Goal: Task Accomplishment & Management: Use online tool/utility

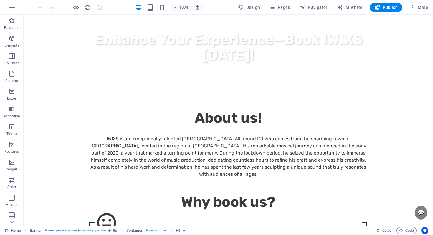
scroll to position [539, 0]
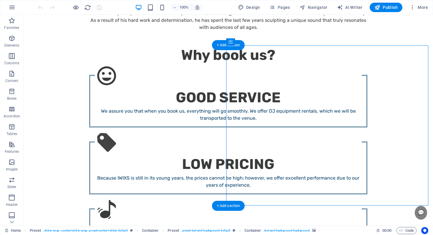
scroll to position [635, 0]
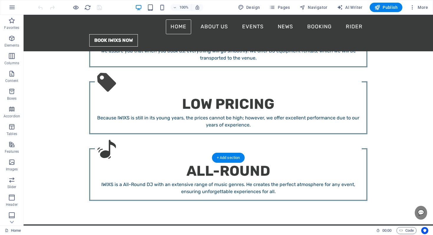
drag, startPoint x: 86, startPoint y: 38, endPoint x: 79, endPoint y: 121, distance: 82.7
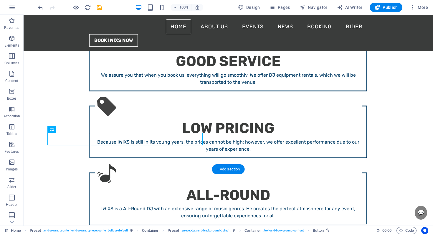
scroll to position [604, 0]
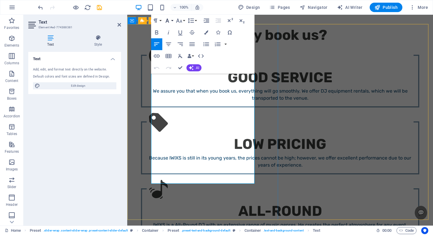
scroll to position [507, 0]
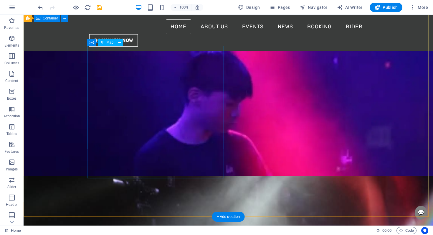
scroll to position [935, 0]
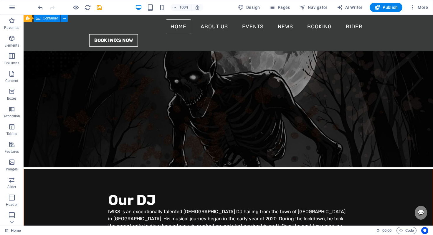
click at [271, 12] on div "100% Design Pages Navigator AI Writer Publish More" at bounding box center [216, 7] width 432 height 14
click at [285, 12] on div "100% Design Pages Navigator AI Writer Publish More" at bounding box center [216, 7] width 432 height 14
click at [286, 9] on span "Pages" at bounding box center [279, 7] width 21 height 6
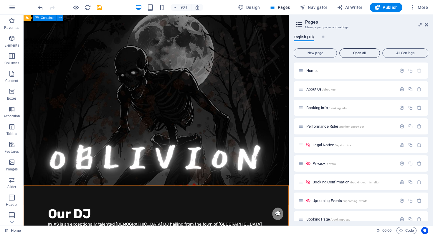
click at [345, 47] on div "New page Open all All Settings Home / About Us /about-us Booking info /booking-…" at bounding box center [361, 133] width 135 height 175
click at [345, 49] on button "Open all" at bounding box center [359, 52] width 41 height 9
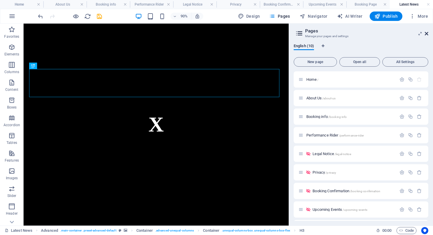
click at [425, 35] on icon at bounding box center [427, 33] width 4 height 5
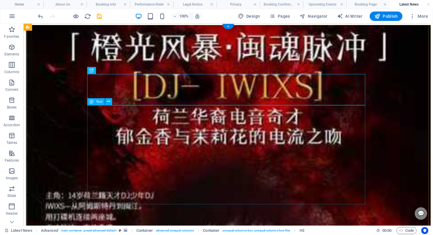
scroll to position [1, 0]
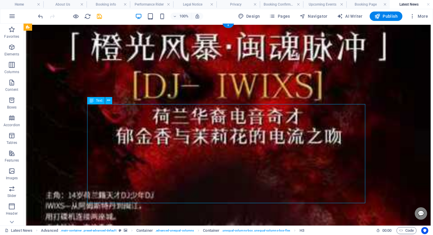
drag, startPoint x: 131, startPoint y: 140, endPoint x: 27, endPoint y: 140, distance: 103.3
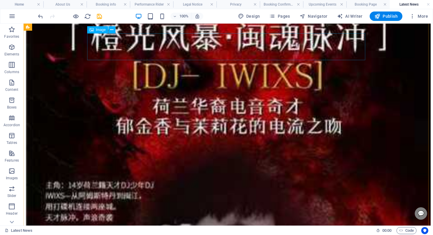
scroll to position [11, 0]
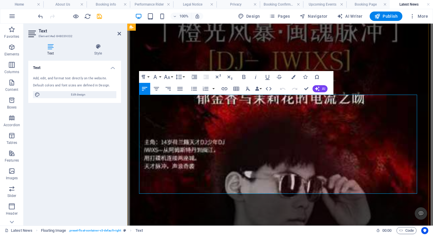
drag, startPoint x: 170, startPoint y: 124, endPoint x: 153, endPoint y: 134, distance: 20.0
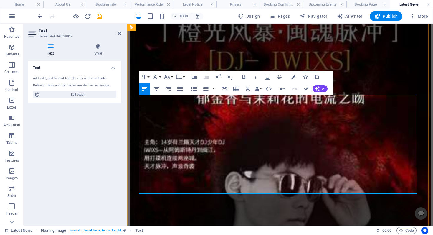
drag, startPoint x: 191, startPoint y: 138, endPoint x: 237, endPoint y: 145, distance: 46.7
drag, startPoint x: 178, startPoint y: 132, endPoint x: 247, endPoint y: 139, distance: 68.6
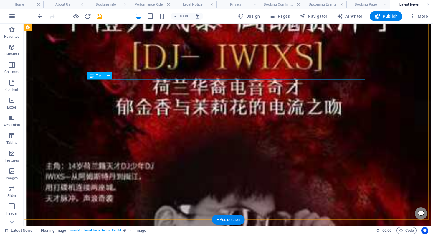
scroll to position [36, 0]
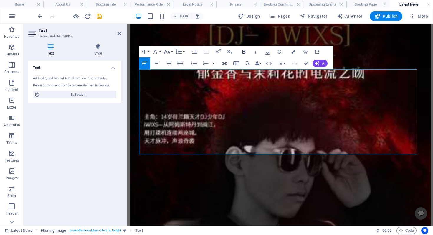
click at [245, 54] on icon "button" at bounding box center [243, 51] width 7 height 7
click at [295, 48] on button "Colors" at bounding box center [293, 52] width 11 height 12
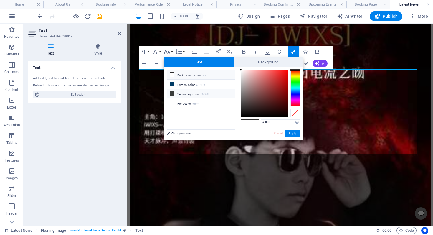
click at [200, 95] on li "Secondary color #3a3c3b" at bounding box center [201, 93] width 68 height 9
type input "#3a3c3b"
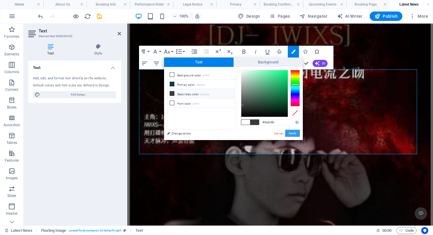
click at [296, 133] on button "Apply" at bounding box center [292, 133] width 15 height 7
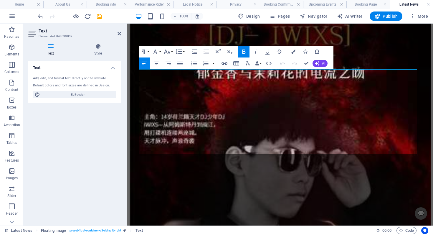
click at [242, 52] on icon "button" at bounding box center [243, 51] width 3 height 4
click at [245, 49] on icon "button" at bounding box center [243, 51] width 7 height 7
click at [240, 49] on icon "button" at bounding box center [243, 51] width 7 height 7
click at [247, 51] on icon "button" at bounding box center [243, 51] width 7 height 7
click at [245, 51] on icon "button" at bounding box center [243, 51] width 3 height 4
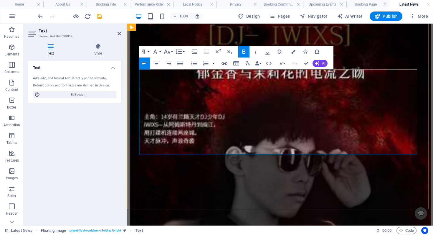
click at [241, 49] on icon "button" at bounding box center [243, 51] width 7 height 7
click at [242, 49] on icon "button" at bounding box center [243, 51] width 7 height 7
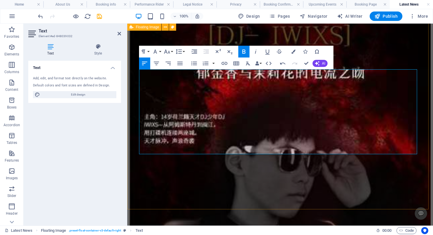
drag, startPoint x: 230, startPoint y: 147, endPoint x: 130, endPoint y: 102, distance: 109.4
click at [248, 50] on button "Bold" at bounding box center [243, 52] width 11 height 12
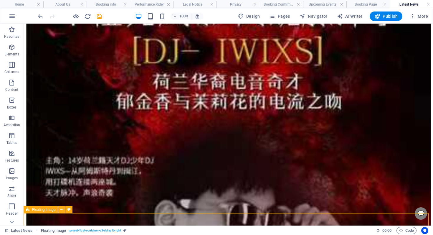
scroll to position [25, 0]
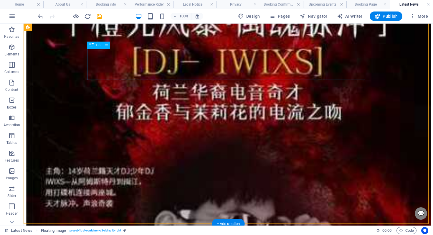
drag, startPoint x: 114, startPoint y: 66, endPoint x: 124, endPoint y: 74, distance: 12.1
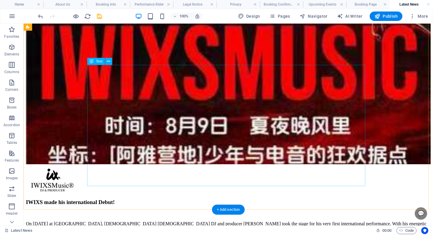
scroll to position [482, 0]
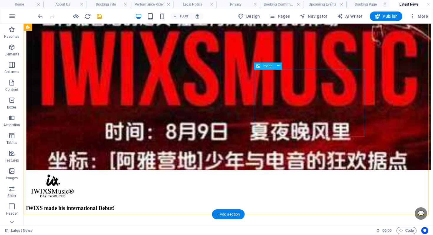
select select "px"
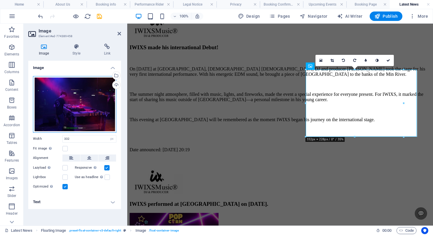
click at [114, 92] on div "Drag files here, click to choose files or select files from Files or our free s…" at bounding box center [74, 104] width 83 height 57
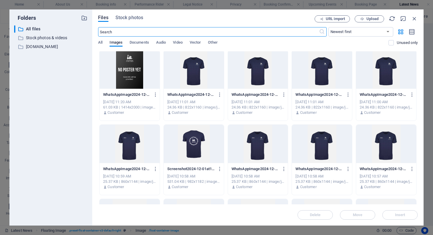
scroll to position [1782, 0]
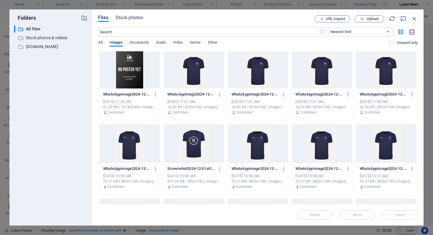
click at [139, 84] on div at bounding box center [130, 69] width 60 height 38
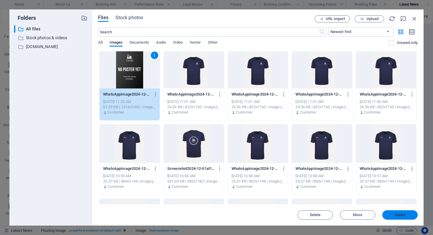
drag, startPoint x: 403, startPoint y: 215, endPoint x: 270, endPoint y: 188, distance: 136.0
click at [403, 215] on span "Insert" at bounding box center [400, 215] width 10 height 4
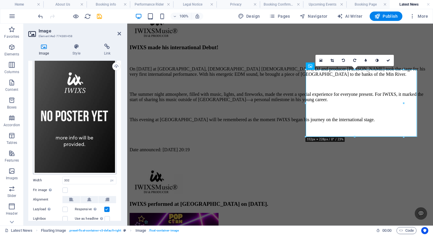
scroll to position [47, 0]
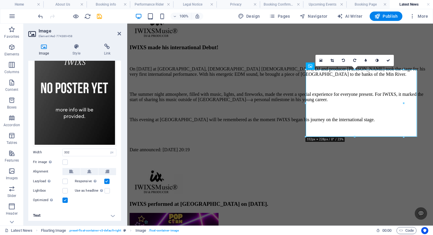
click at [120, 30] on h2 "Image" at bounding box center [80, 30] width 82 height 5
click at [120, 34] on icon at bounding box center [119, 33] width 4 height 5
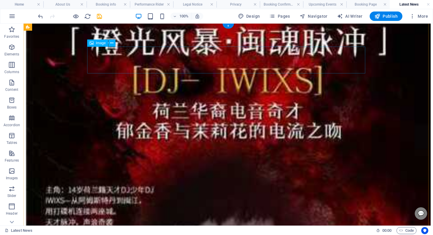
scroll to position [0, 0]
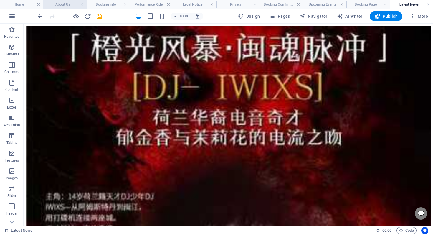
click at [70, 6] on h4 "About Us" at bounding box center [64, 4] width 43 height 6
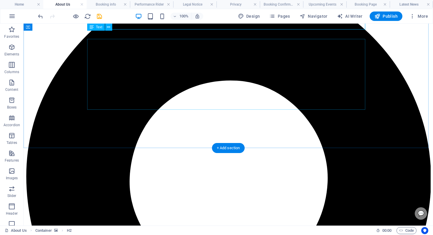
scroll to position [131, 0]
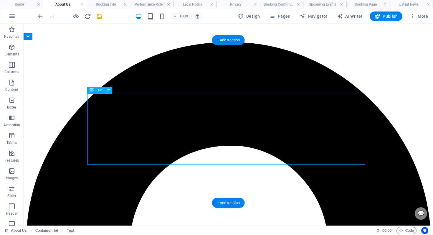
drag, startPoint x: 171, startPoint y: 134, endPoint x: 68, endPoint y: 135, distance: 103.1
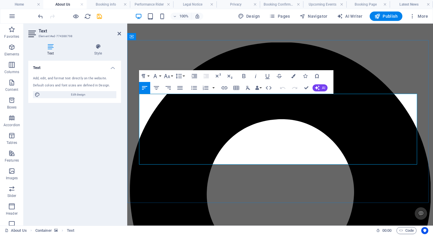
drag, startPoint x: 231, startPoint y: 101, endPoint x: 266, endPoint y: 94, distance: 35.3
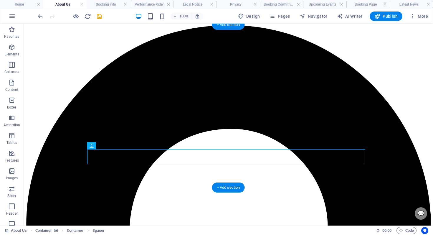
scroll to position [148, 0]
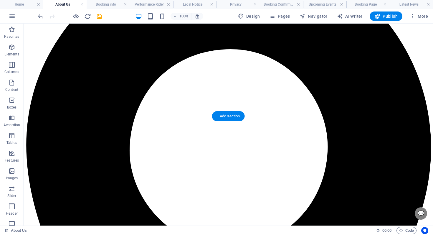
scroll to position [217, 0]
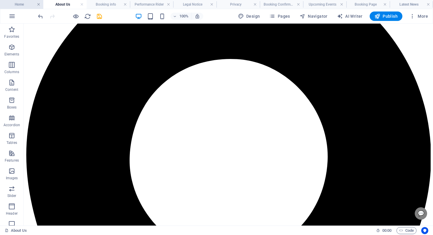
click at [37, 3] on link at bounding box center [39, 5] width 4 height 6
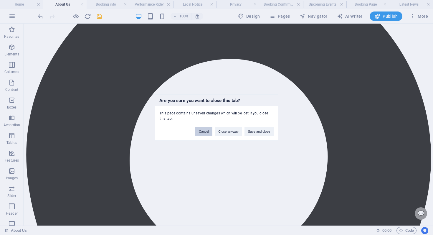
drag, startPoint x: 203, startPoint y: 132, endPoint x: 82, endPoint y: 23, distance: 162.4
click at [203, 132] on button "Cancel" at bounding box center [203, 131] width 17 height 9
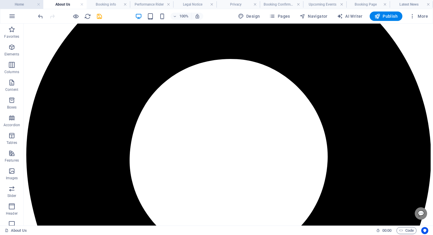
click at [21, 5] on h4 "Home" at bounding box center [21, 4] width 43 height 6
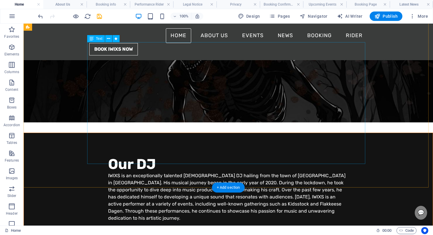
scroll to position [936, 0]
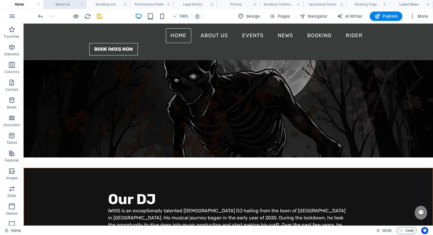
click at [71, 6] on h4 "About Us" at bounding box center [64, 4] width 43 height 6
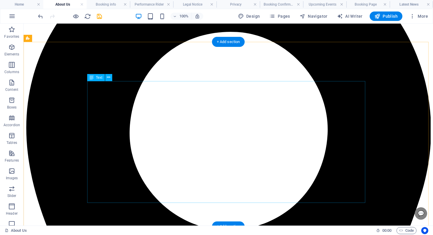
scroll to position [302, 0]
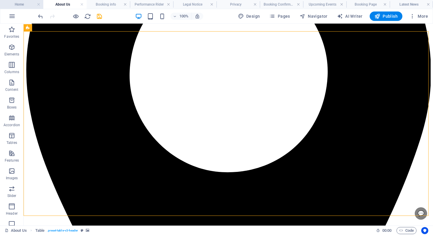
click at [26, 5] on h4 "Home" at bounding box center [21, 4] width 43 height 6
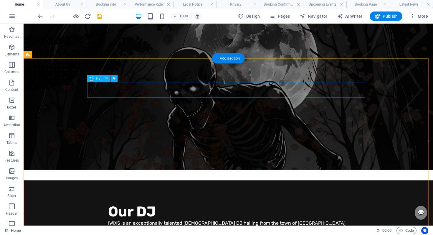
scroll to position [937, 0]
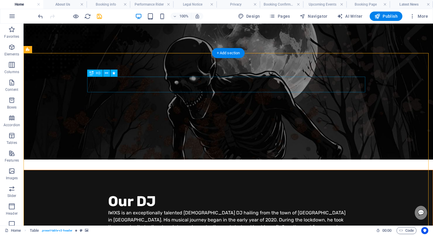
scroll to position [947, 0]
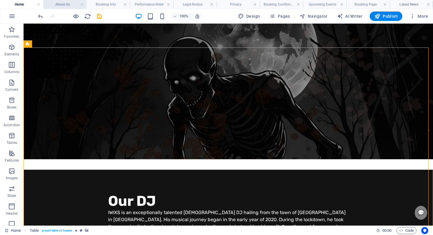
click at [62, 7] on h4 "About Us" at bounding box center [64, 4] width 43 height 6
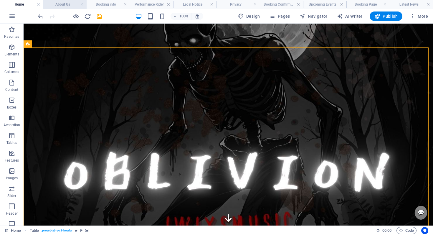
scroll to position [302, 0]
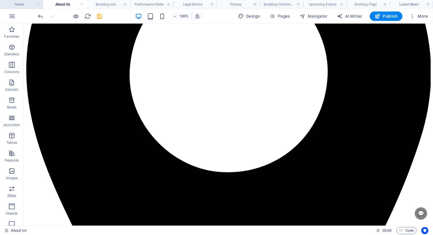
click at [28, 5] on h4 "Home" at bounding box center [21, 4] width 43 height 6
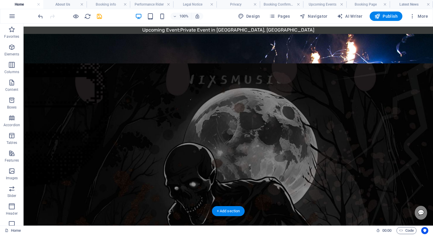
scroll to position [782, 0]
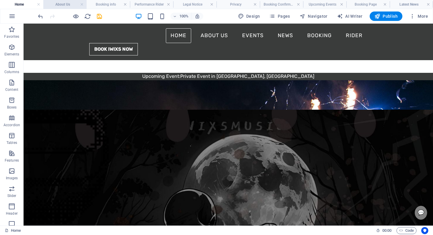
click at [68, 8] on li "About Us" at bounding box center [64, 4] width 43 height 9
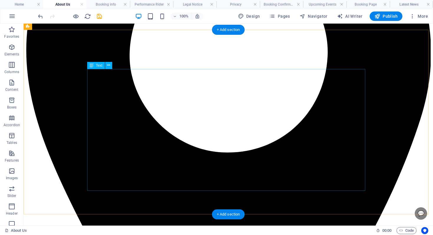
scroll to position [342, 0]
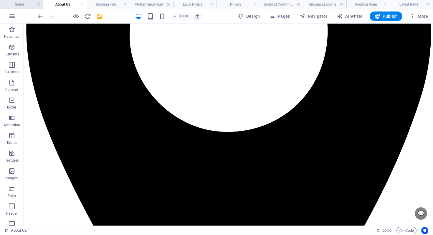
click at [21, 3] on h4 "Home" at bounding box center [21, 4] width 43 height 6
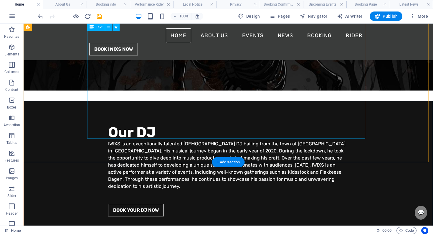
scroll to position [998, 0]
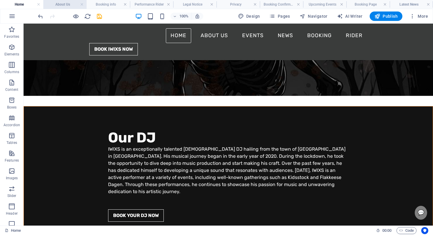
click at [67, 4] on h4 "About Us" at bounding box center [64, 4] width 43 height 6
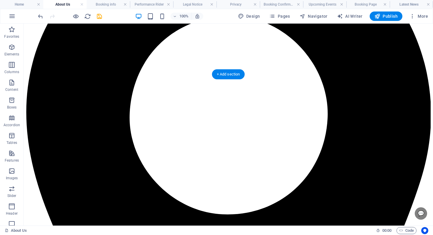
scroll to position [261, 0]
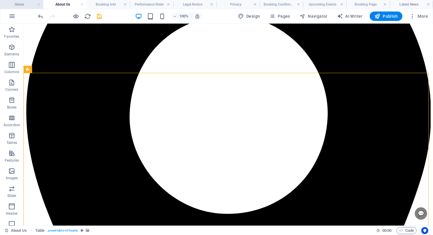
click at [26, 6] on h4 "Home" at bounding box center [21, 4] width 43 height 6
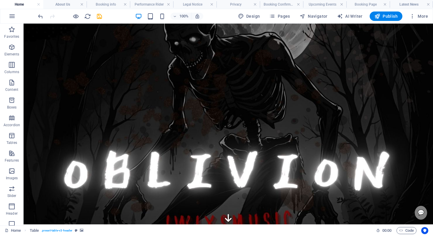
scroll to position [0, 0]
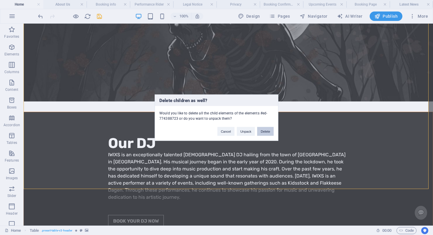
click at [261, 132] on button "Delete" at bounding box center [265, 131] width 16 height 9
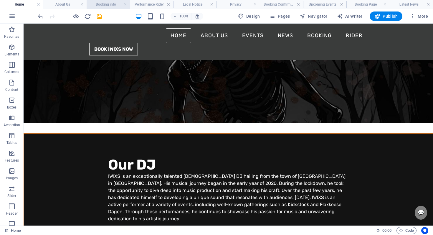
click at [110, 7] on h4 "Booking info" at bounding box center [108, 4] width 43 height 6
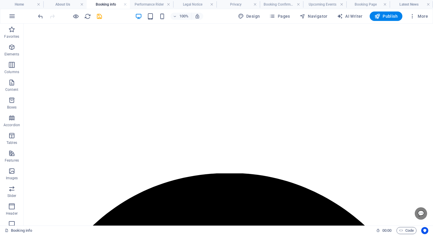
click at [159, 6] on h4 "Performance Rider" at bounding box center [151, 4] width 43 height 6
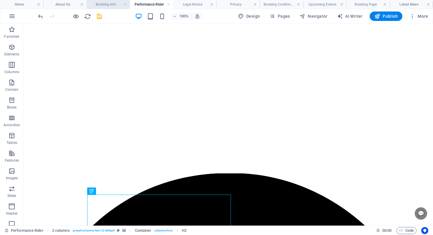
click at [97, 6] on h4 "Booking info" at bounding box center [108, 4] width 43 height 6
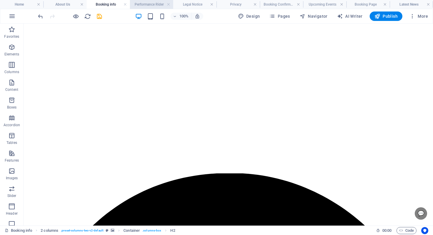
click at [156, 6] on h4 "Performance Rider" at bounding box center [151, 4] width 43 height 6
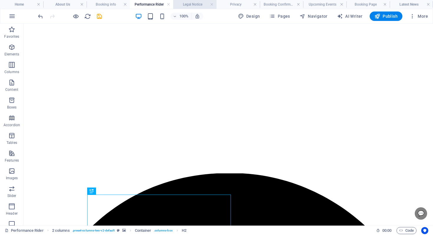
click at [198, 6] on h4 "Legal Notice" at bounding box center [194, 4] width 43 height 6
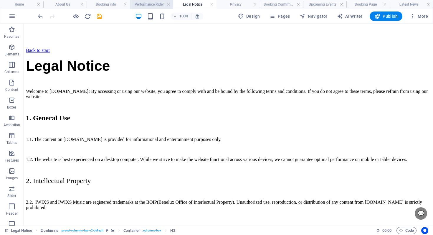
click at [146, 4] on h4 "Performance Rider" at bounding box center [151, 4] width 43 height 6
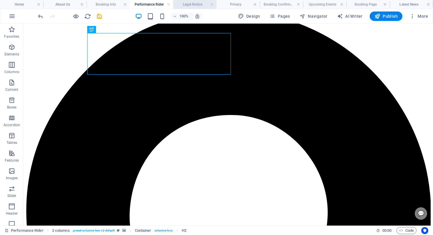
click at [192, 7] on h4 "Legal Notice" at bounding box center [194, 4] width 43 height 6
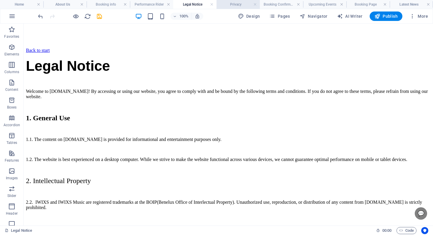
click at [237, 4] on h4 "Privacy" at bounding box center [237, 4] width 43 height 6
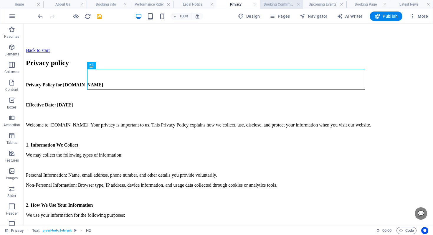
click at [270, 4] on h4 "Booking Confirmation" at bounding box center [281, 4] width 43 height 6
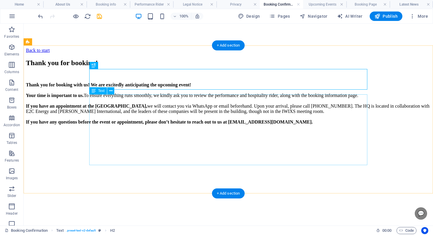
click at [176, 125] on div "Thank you for booking with us! We are excitedly anticipating the upcoming event…" at bounding box center [228, 103] width 405 height 42
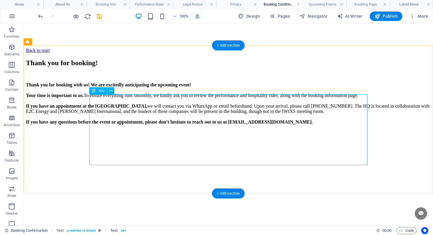
click at [344, 125] on div "Thank you for booking with us! We are excitedly anticipating the upcoming event…" at bounding box center [228, 103] width 405 height 42
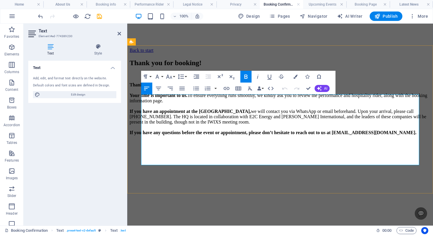
drag, startPoint x: 415, startPoint y: 161, endPoint x: 421, endPoint y: 150, distance: 12.5
click at [416, 135] on strong "If you have any questions before the event or appointment, please don’t hesitat…" at bounding box center [273, 132] width 287 height 5
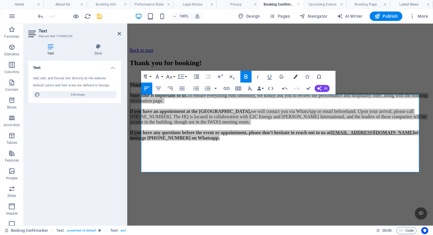
click at [297, 77] on icon "button" at bounding box center [295, 76] width 4 height 4
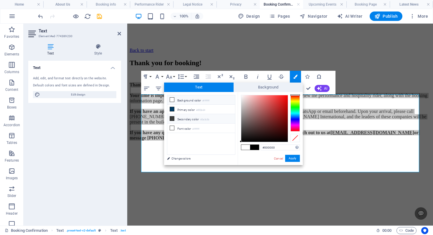
click at [214, 116] on li "Secondary color #3a3c3b" at bounding box center [201, 118] width 68 height 9
type input "#3a3c3b"
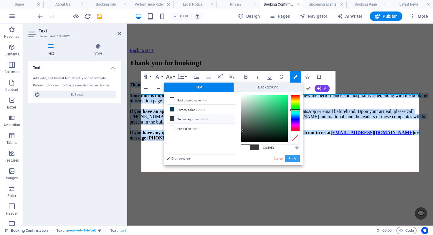
click at [294, 158] on button "Apply" at bounding box center [292, 158] width 15 height 7
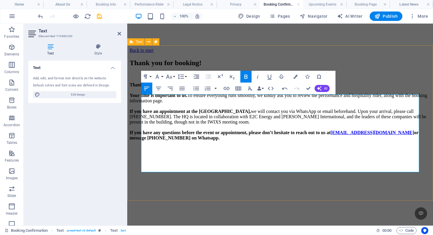
click at [291, 150] on div "Thank you for booking! Thank you for booking with us! We are excitedly anticipa…" at bounding box center [280, 104] width 301 height 91
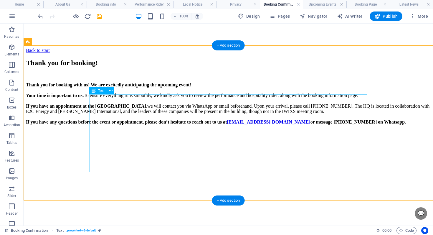
click at [149, 125] on div "Thank you for booking with us! We are excitedly anticipating the upcoming event…" at bounding box center [228, 103] width 405 height 42
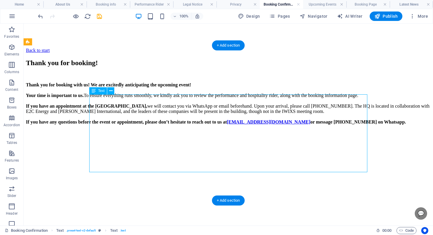
click at [149, 125] on div "Thank you for booking with us! We are excitedly anticipating the upcoming event…" at bounding box center [228, 103] width 405 height 42
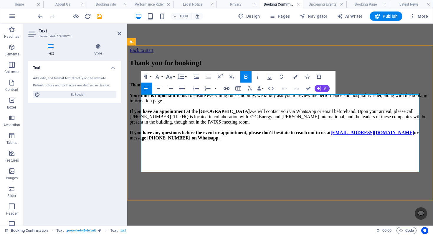
click at [330, 135] on link "[EMAIL_ADDRESS][DOMAIN_NAME]" at bounding box center [372, 132] width 84 height 5
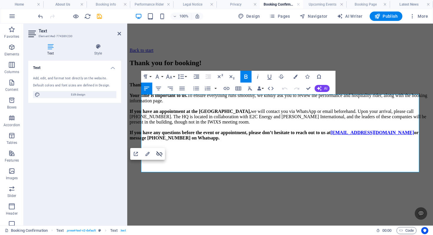
click at [161, 155] on icon "button" at bounding box center [159, 153] width 6 height 5
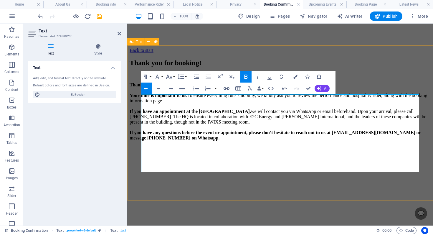
click at [352, 150] on div "Thank you for booking! Thank you for booking with us! We are excitedly anticipa…" at bounding box center [280, 104] width 301 height 91
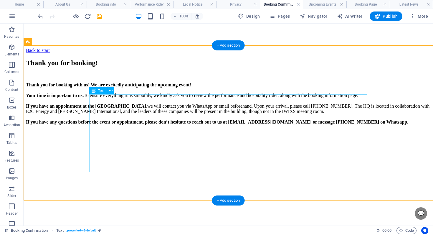
click at [271, 125] on div "Thank you for booking with us! We are excitedly anticipating the upcoming event…" at bounding box center [228, 103] width 405 height 42
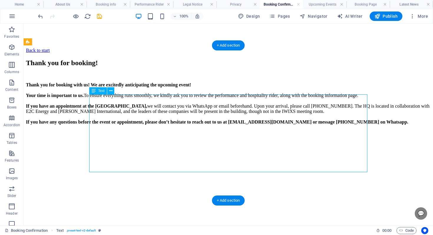
click at [271, 125] on div "Thank you for booking with us! We are excitedly anticipating the upcoming event…" at bounding box center [228, 103] width 405 height 42
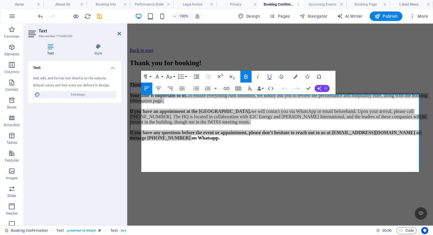
click at [321, 89] on icon "button" at bounding box center [319, 88] width 5 height 5
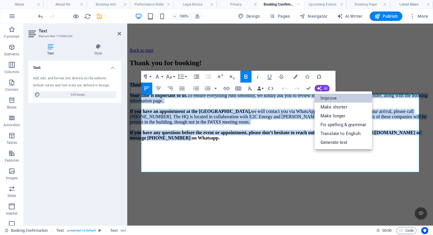
click at [323, 100] on link "Improve" at bounding box center [342, 98] width 57 height 9
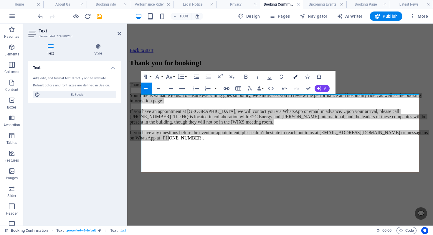
click at [293, 74] on button "Colors" at bounding box center [295, 77] width 11 height 12
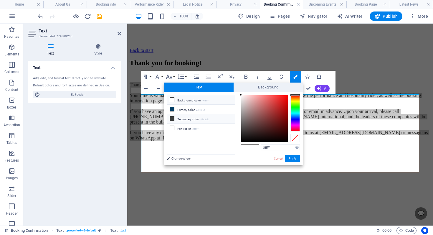
click at [197, 117] on li "Secondary color #3a3c3b" at bounding box center [201, 118] width 68 height 9
type input "#3a3c3b"
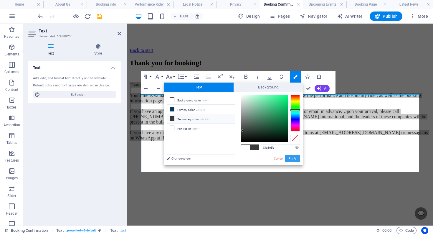
drag, startPoint x: 293, startPoint y: 158, endPoint x: 160, endPoint y: 130, distance: 135.8
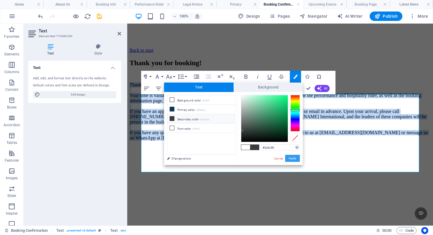
click at [293, 158] on button "Apply" at bounding box center [292, 158] width 15 height 7
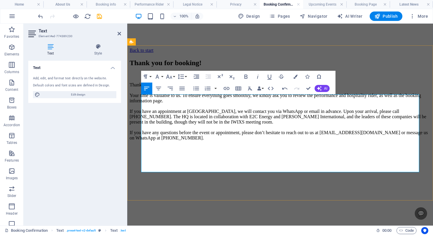
click at [203, 125] on p "Thank you for booking with us! We are eagerly looking forward to the upcoming e…" at bounding box center [280, 111] width 301 height 58
click at [258, 100] on span "Thank you for booking with us! We are eagerly looking forward to the upcoming e…" at bounding box center [279, 111] width 298 height 58
click at [246, 78] on icon "button" at bounding box center [245, 76] width 3 height 4
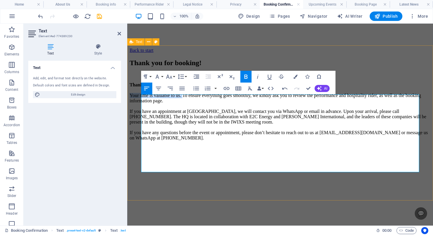
drag, startPoint x: 200, startPoint y: 112, endPoint x: 132, endPoint y: 109, distance: 68.1
click at [132, 109] on div "Thank you for booking! Thank you for booking with us! We are eagerly looking fo…" at bounding box center [280, 104] width 301 height 91
click at [246, 77] on icon "button" at bounding box center [245, 76] width 7 height 7
drag, startPoint x: 355, startPoint y: 113, endPoint x: 151, endPoint y: 120, distance: 203.9
click at [151, 120] on span "Thank you for booking with us! We are eagerly looking forward to the upcoming e…" at bounding box center [279, 111] width 298 height 58
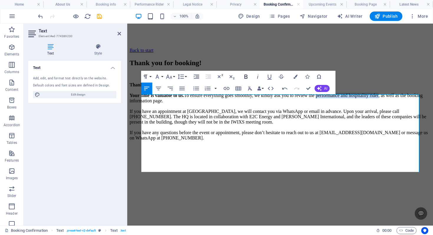
click at [243, 76] on icon "button" at bounding box center [245, 76] width 7 height 7
click at [235, 138] on span "Thank you for booking with us! We are eagerly looking forward to the upcoming e…" at bounding box center [279, 111] width 298 height 58
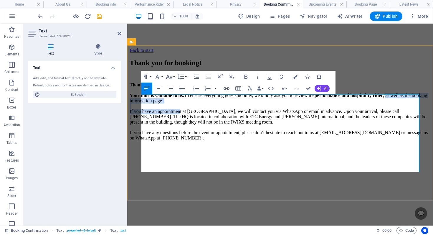
drag, startPoint x: 180, startPoint y: 119, endPoint x: 185, endPoint y: 135, distance: 17.2
click at [196, 133] on span "Thank you for booking with us! We are eagerly looking forward to the upcoming e…" at bounding box center [279, 111] width 298 height 58
click at [158, 138] on span "Thank you for booking with us! We are eagerly looking forward to the upcoming e…" at bounding box center [279, 111] width 298 height 58
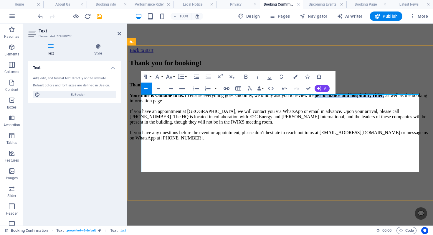
drag, startPoint x: 179, startPoint y: 120, endPoint x: 341, endPoint y: 107, distance: 162.2
click at [354, 113] on span "Thank you for booking with us! We are eagerly looking forward to the upcoming e…" at bounding box center [279, 111] width 298 height 58
click at [248, 77] on icon "button" at bounding box center [245, 76] width 7 height 7
drag, startPoint x: 246, startPoint y: 120, endPoint x: 262, endPoint y: 116, distance: 16.6
click at [246, 120] on p "Thank you for booking with us! We are eagerly looking forward to the upcoming e…" at bounding box center [280, 111] width 301 height 58
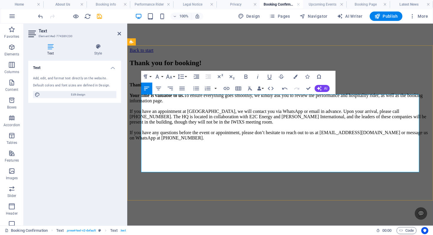
click at [343, 113] on span "Thank you for booking with us! We are eagerly looking forward to the upcoming e…" at bounding box center [279, 111] width 298 height 58
click at [347, 113] on span "Thank you for booking with us! We are eagerly looking forward to the upcoming e…" at bounding box center [279, 111] width 298 height 58
click at [338, 114] on span "Thank you for booking with us! We are eagerly looking forward to the upcoming e…" at bounding box center [279, 111] width 298 height 58
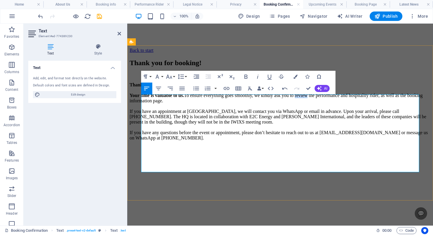
click at [338, 114] on span "Thank you for booking with us! We are eagerly looking forward to the upcoming e…" at bounding box center [279, 111] width 298 height 58
click at [236, 130] on p "Thank you for booking with us! We are eagerly looking forward to the upcoming e…" at bounding box center [280, 111] width 301 height 58
drag, startPoint x: 228, startPoint y: 133, endPoint x: 120, endPoint y: 132, distance: 107.8
click at [127, 132] on html "Back to start Thank you for booking! Thank you for booking with us! We are eage…" at bounding box center [280, 88] width 306 height 129
click at [246, 75] on icon "button" at bounding box center [245, 76] width 7 height 7
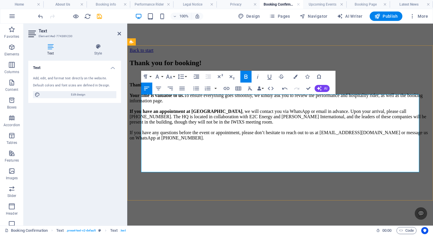
click at [222, 114] on strong "If you have an appointment at [GEOGRAPHIC_DATA]" at bounding box center [186, 111] width 113 height 5
drag, startPoint x: 223, startPoint y: 135, endPoint x: 332, endPoint y: 136, distance: 109.5
click at [332, 136] on p "Thank you for booking with us! We are eagerly looking forward to the upcoming e…" at bounding box center [280, 111] width 301 height 58
